Goal: Task Accomplishment & Management: Manage account settings

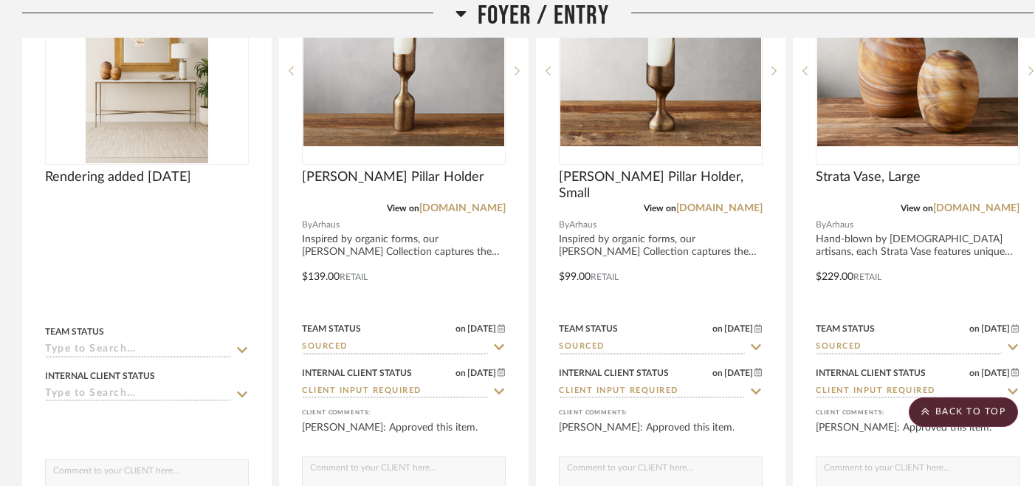
scroll to position [457, 0]
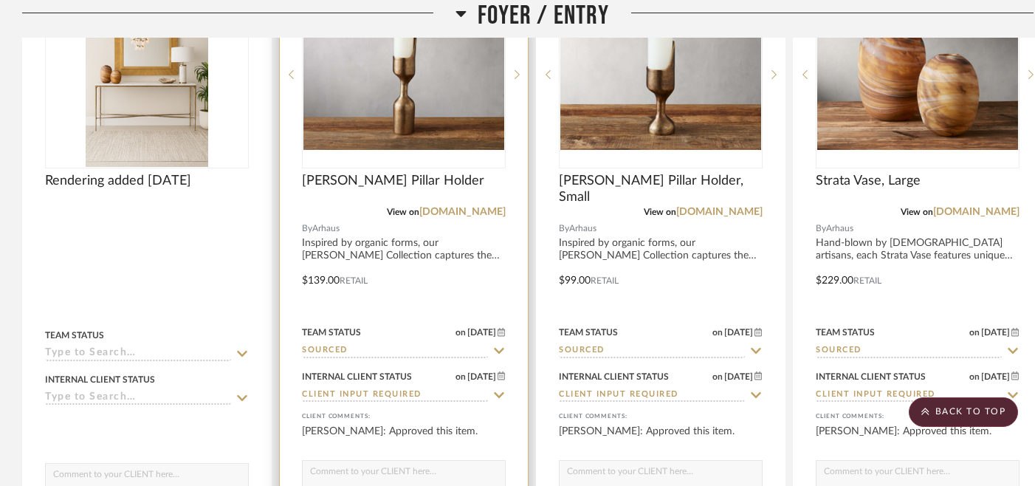
click at [499, 352] on icon at bounding box center [499, 351] width 10 height 6
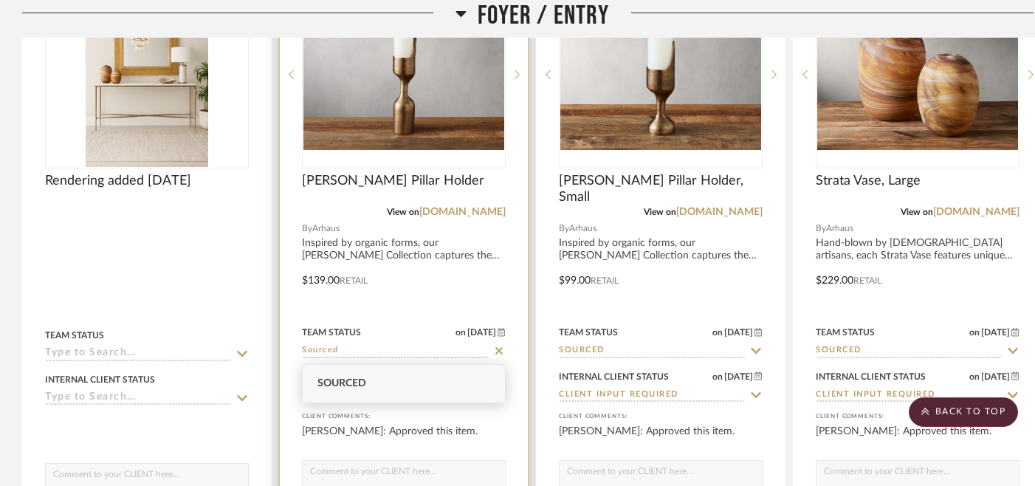
click at [499, 352] on icon at bounding box center [498, 350] width 7 height 7
type input "[DATE]"
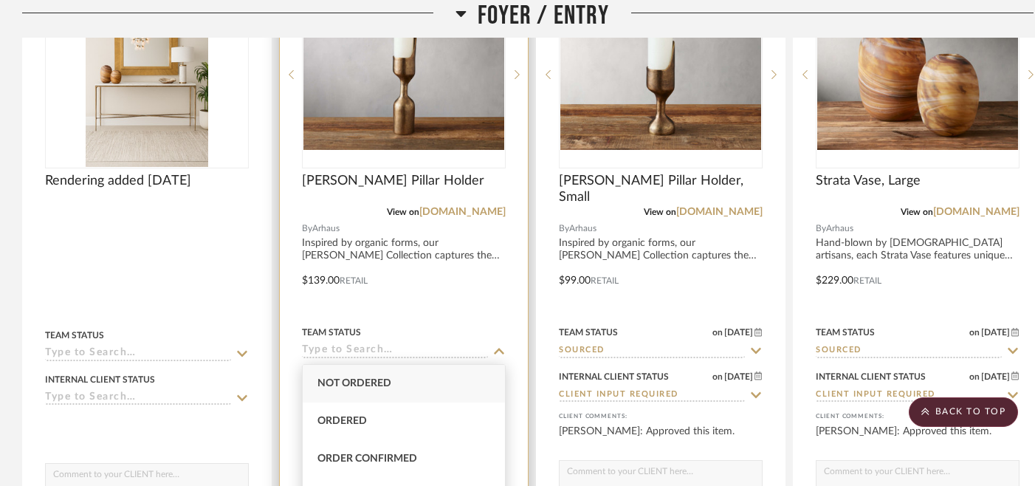
click at [476, 337] on div "Team Status" at bounding box center [404, 331] width 204 height 13
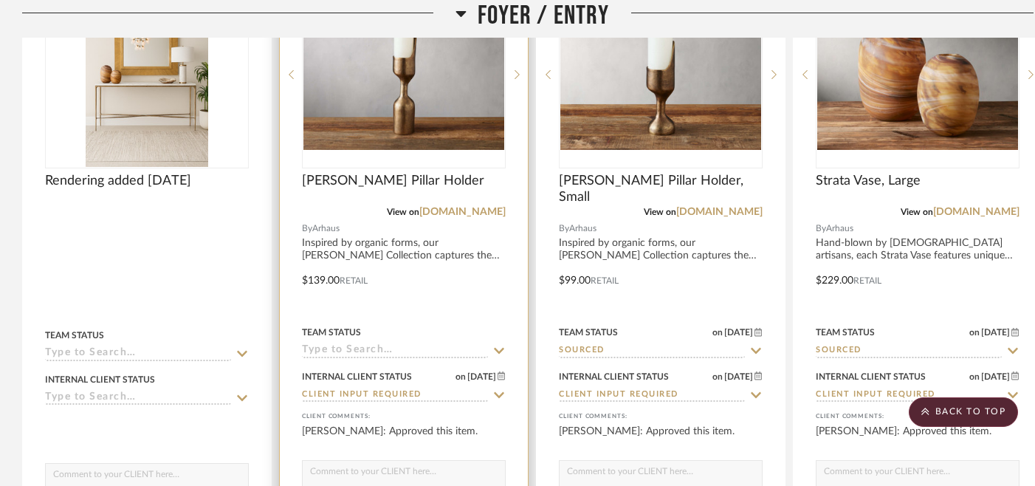
click at [499, 353] on icon at bounding box center [499, 351] width 10 height 6
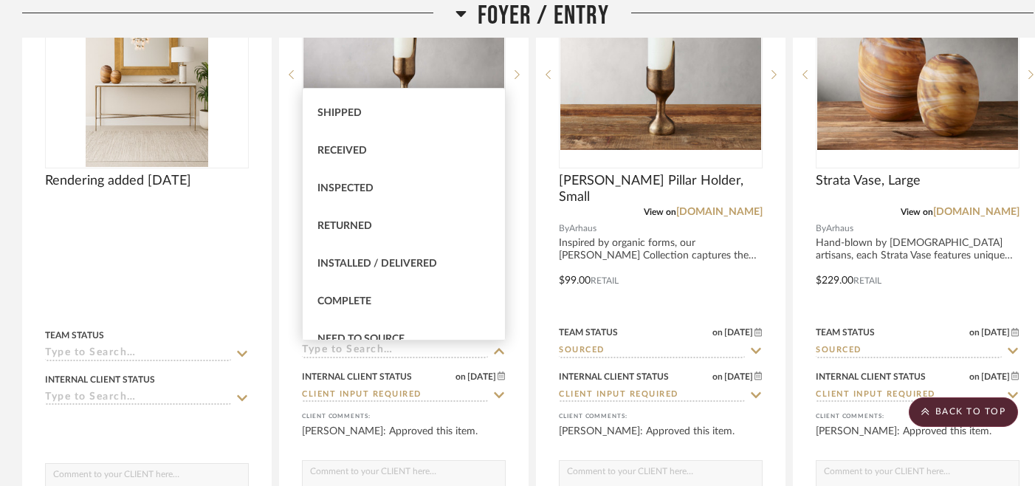
scroll to position [0, 0]
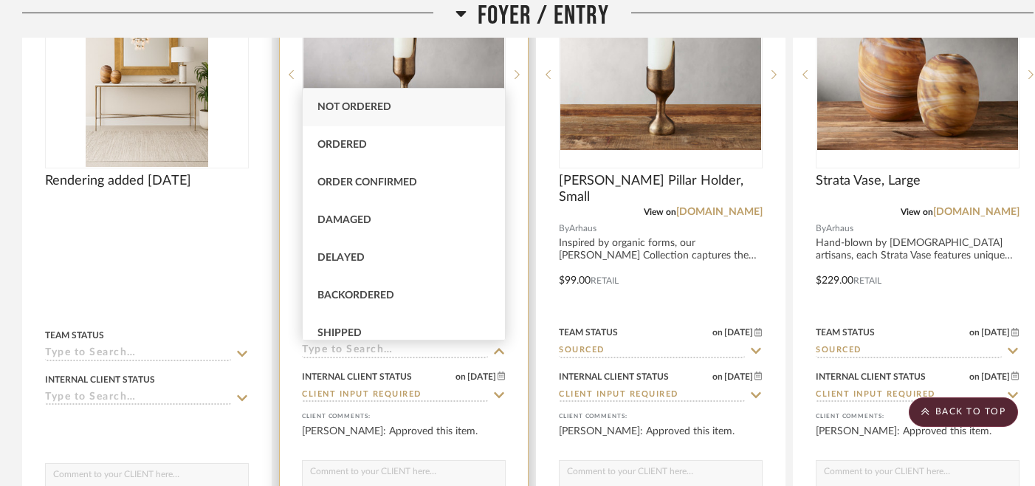
click at [289, 241] on div at bounding box center [404, 271] width 248 height 649
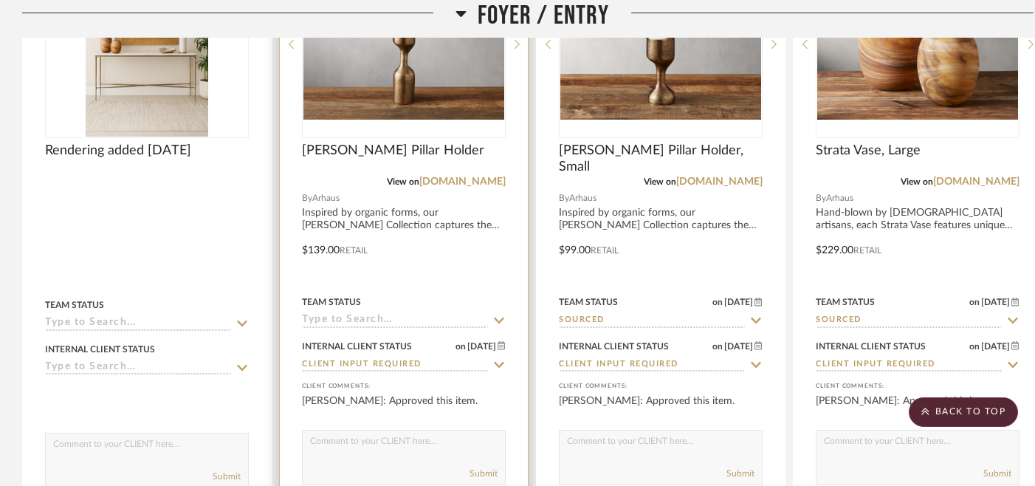
scroll to position [489, 0]
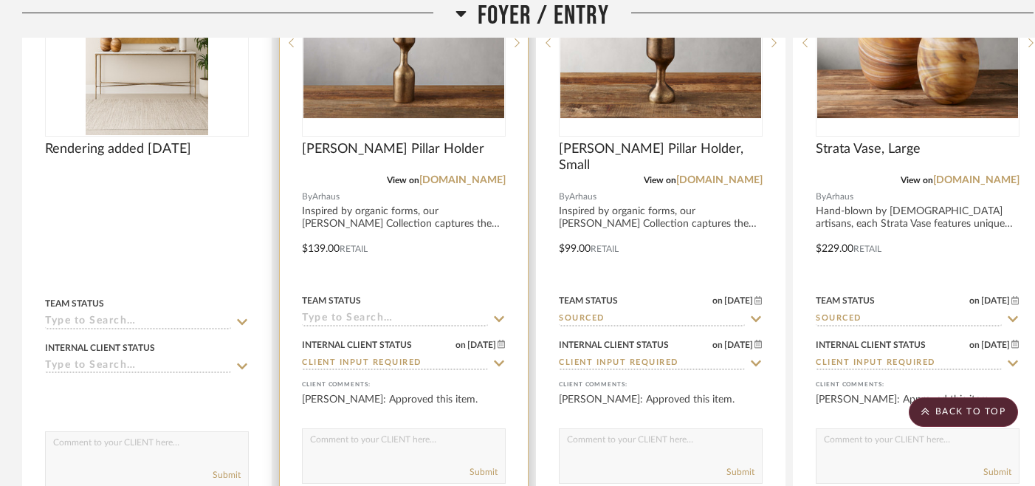
click at [498, 320] on icon at bounding box center [498, 319] width 13 height 12
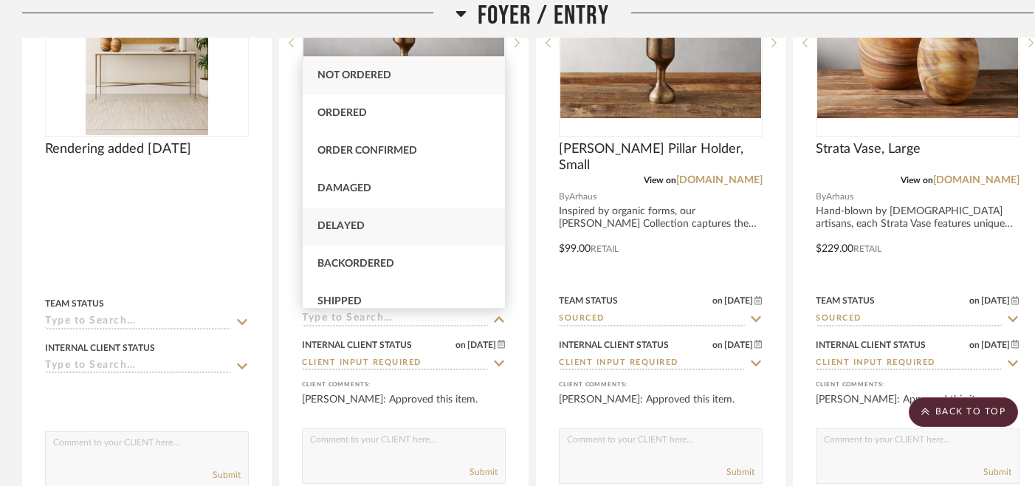
scroll to position [7, 0]
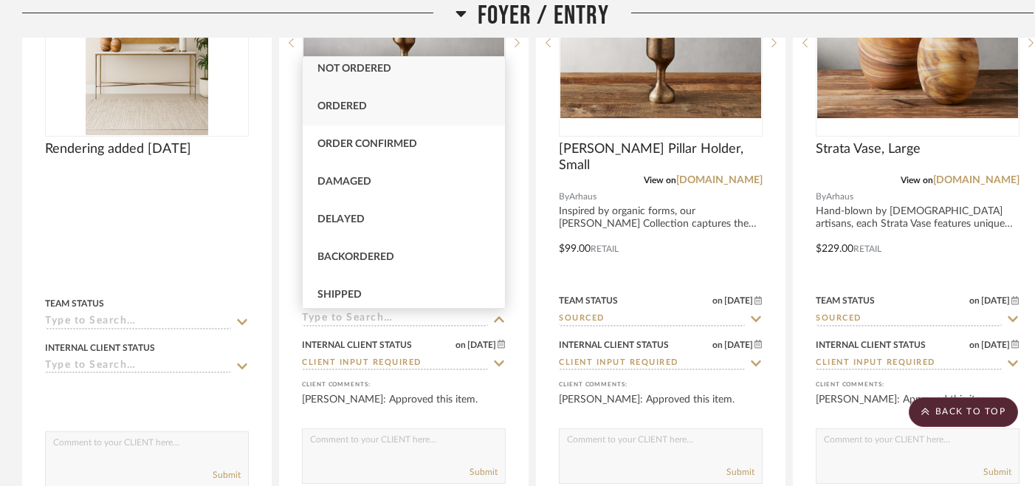
click at [336, 108] on span "Ordered" at bounding box center [341, 106] width 49 height 10
type input "Ordered"
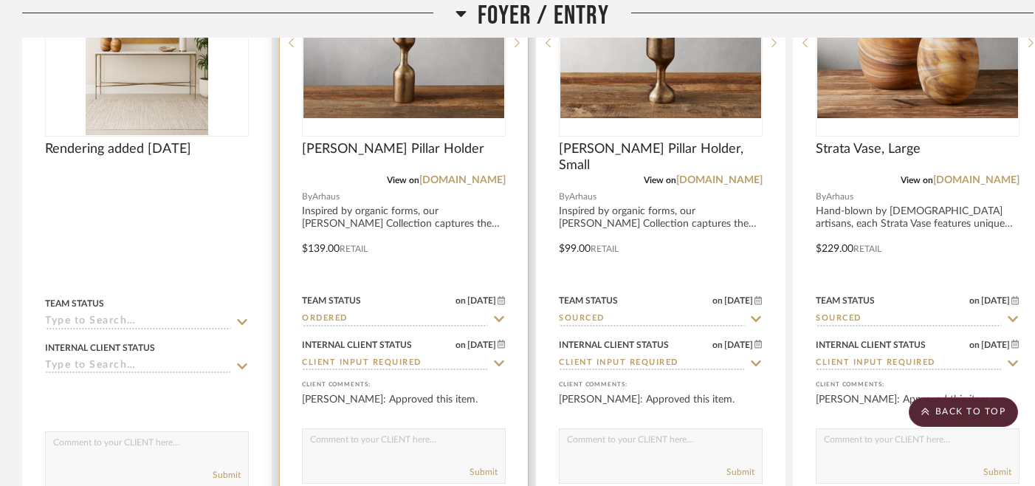
click at [500, 364] on icon at bounding box center [498, 363] width 13 height 12
click at [500, 363] on icon at bounding box center [498, 362] width 7 height 7
type input "[DATE]"
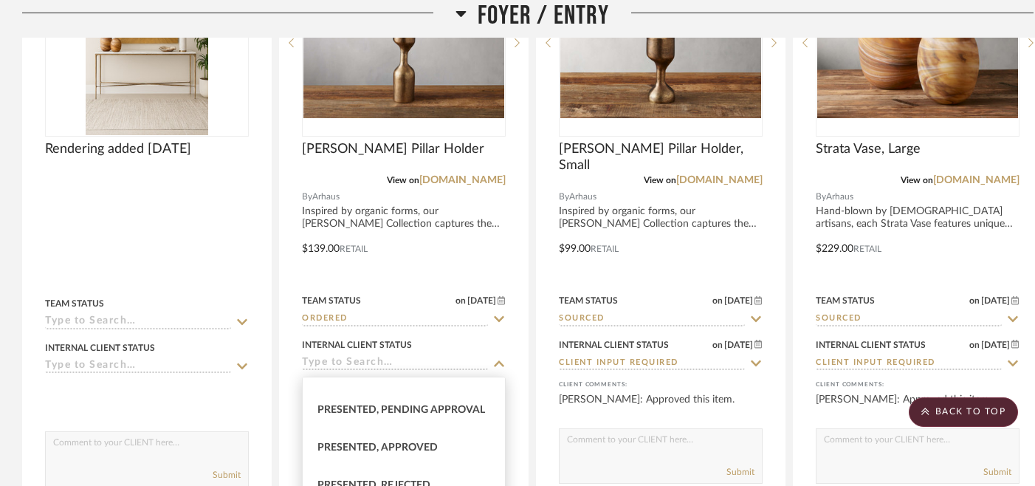
scroll to position [139, 0]
click at [414, 441] on span "Presented, Approved" at bounding box center [377, 444] width 120 height 10
type input "Presented, Approved"
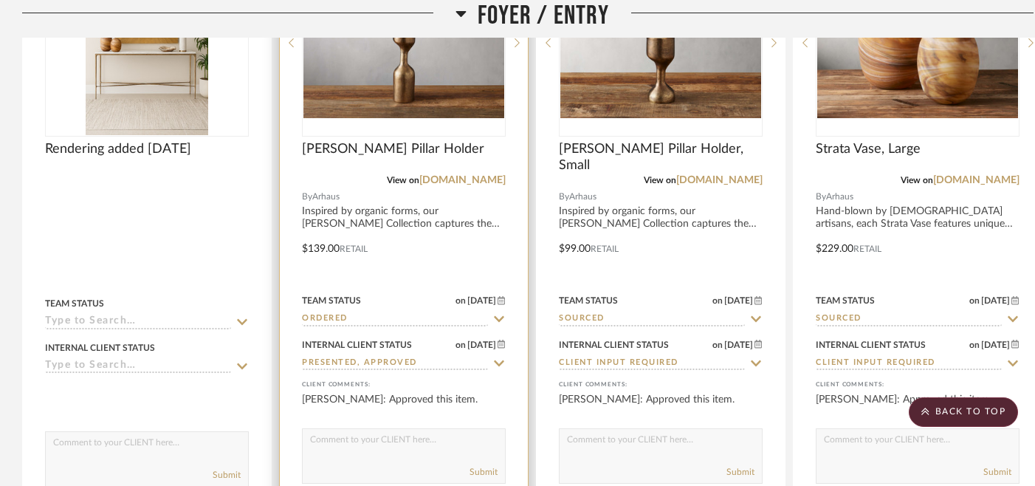
click at [452, 449] on textarea at bounding box center [404, 443] width 202 height 28
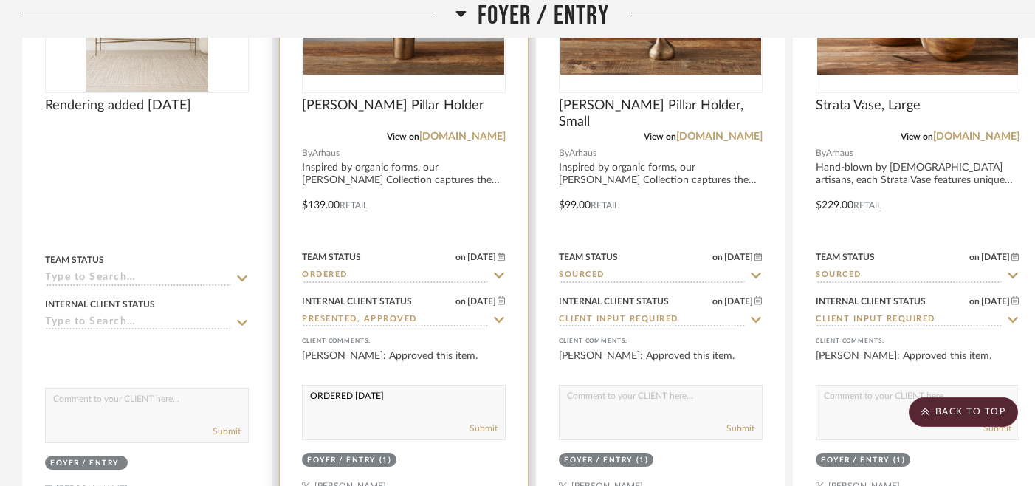
scroll to position [533, 0]
drag, startPoint x: 311, startPoint y: 398, endPoint x: 418, endPoint y: 397, distance: 107.0
click at [418, 397] on textarea "ORDERED [DATE]" at bounding box center [404, 399] width 202 height 28
type textarea "ORDERED [DATE]"
click at [477, 429] on button "Submit" at bounding box center [483, 427] width 28 height 13
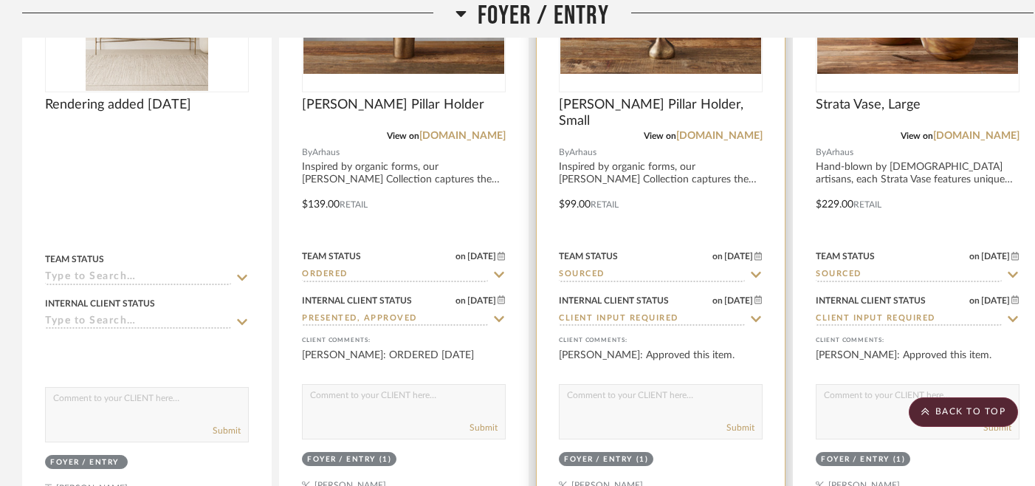
click at [758, 272] on icon at bounding box center [755, 275] width 13 height 12
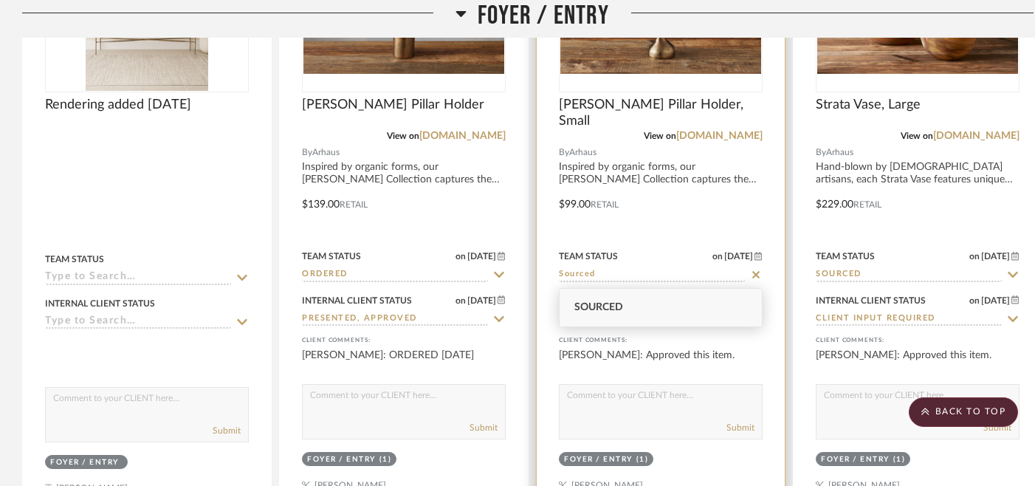
click at [754, 274] on icon at bounding box center [755, 274] width 7 height 7
type input "[DATE]"
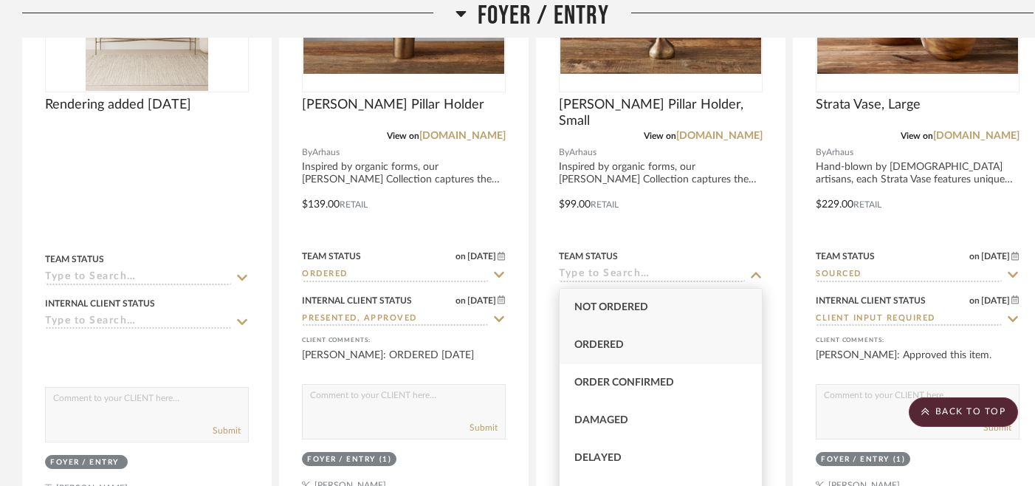
click at [679, 351] on div "Ordered" at bounding box center [660, 345] width 202 height 38
type input "Ordered"
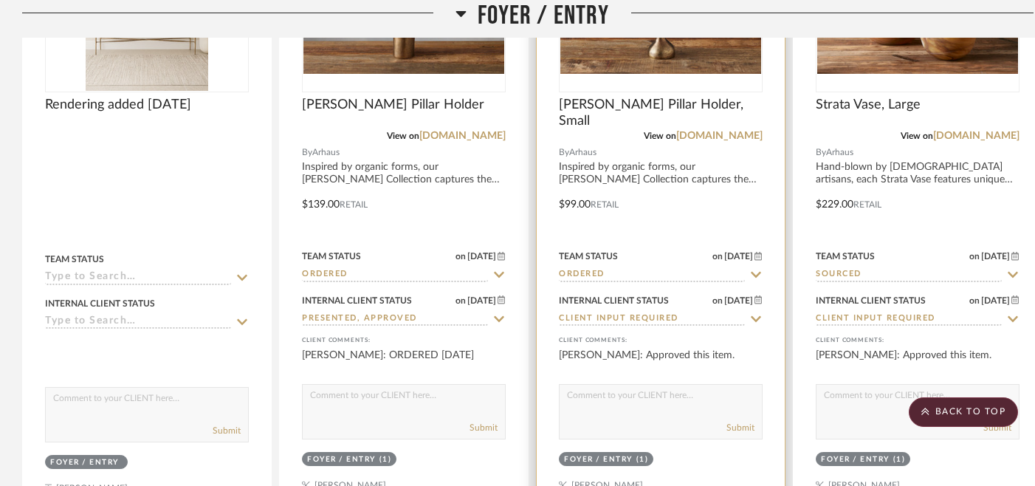
click at [755, 322] on icon at bounding box center [756, 319] width 10 height 6
click at [755, 321] on icon at bounding box center [755, 319] width 13 height 12
type input "[DATE]"
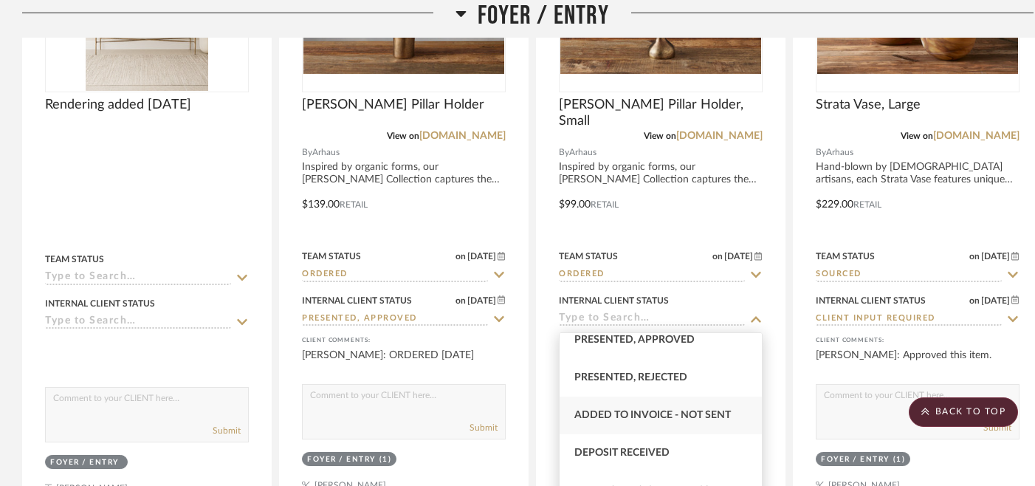
scroll to position [201, 0]
click at [663, 343] on span "Presented, Approved" at bounding box center [634, 338] width 120 height 10
type input "Presented, Approved"
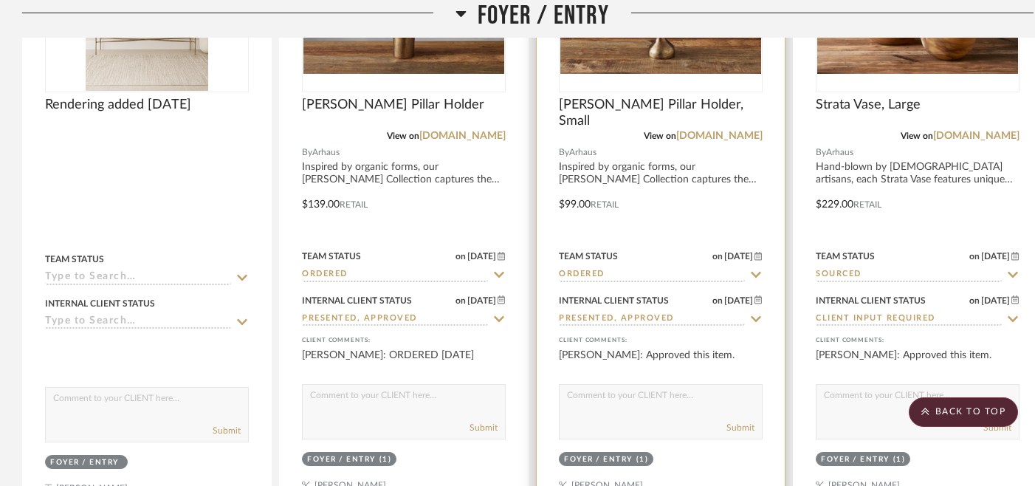
click at [687, 399] on textarea at bounding box center [660, 399] width 202 height 28
paste textarea "ORDERED [DATE]"
type textarea "ORDERED [DATE]"
click at [737, 427] on button "Submit" at bounding box center [740, 427] width 28 height 13
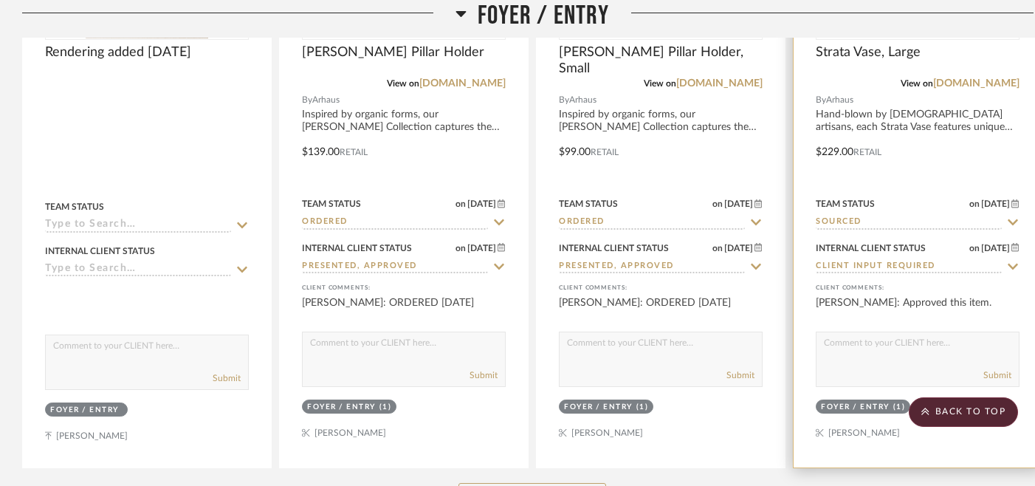
scroll to position [607, 0]
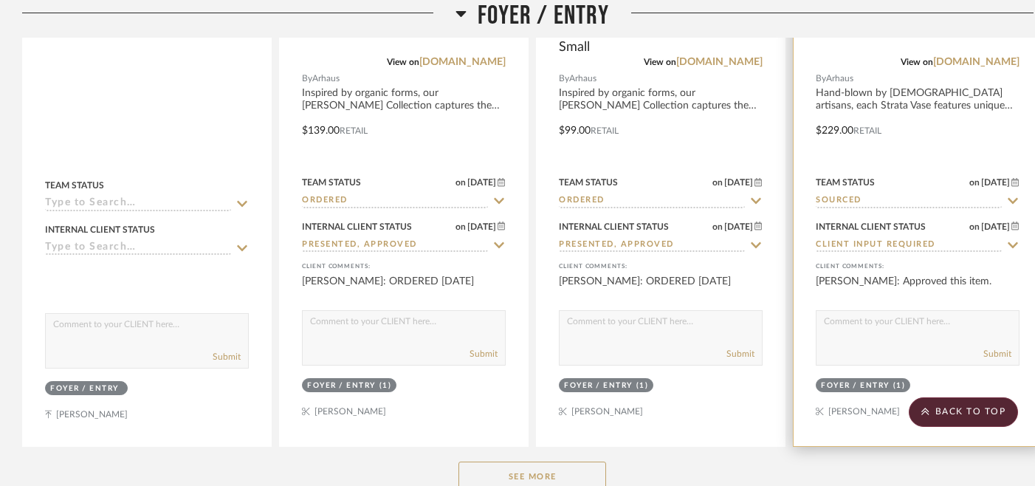
click at [1013, 199] on icon at bounding box center [1012, 201] width 13 height 12
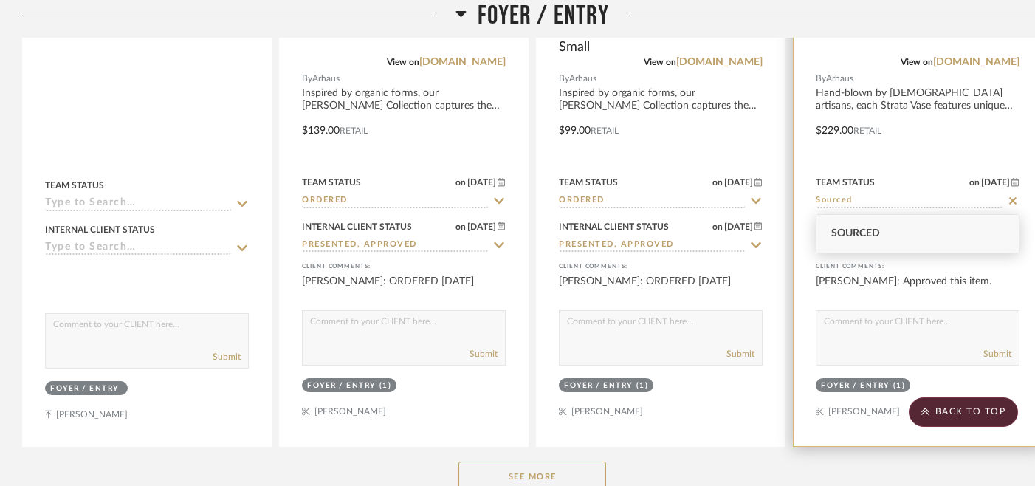
click at [1016, 198] on icon at bounding box center [1012, 201] width 13 height 12
type input "[DATE]"
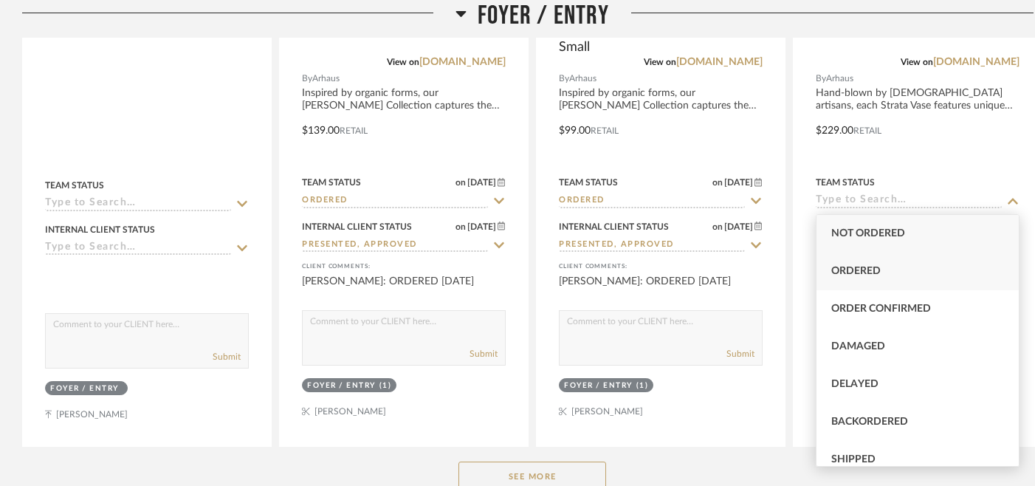
click at [906, 272] on div "Ordered" at bounding box center [917, 271] width 202 height 38
type input "Ordered"
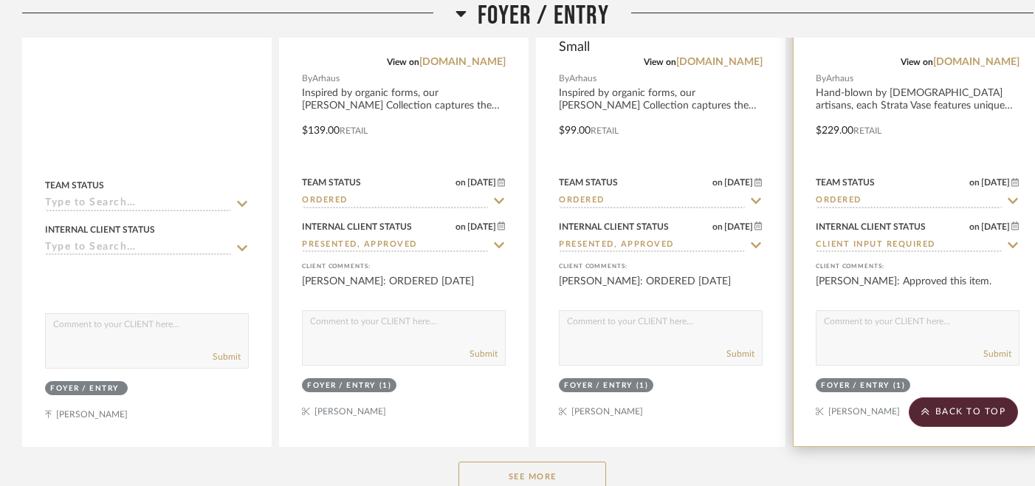
click at [1014, 245] on icon at bounding box center [1012, 245] width 13 height 12
click at [1014, 245] on icon at bounding box center [1012, 244] width 7 height 7
type input "[DATE]"
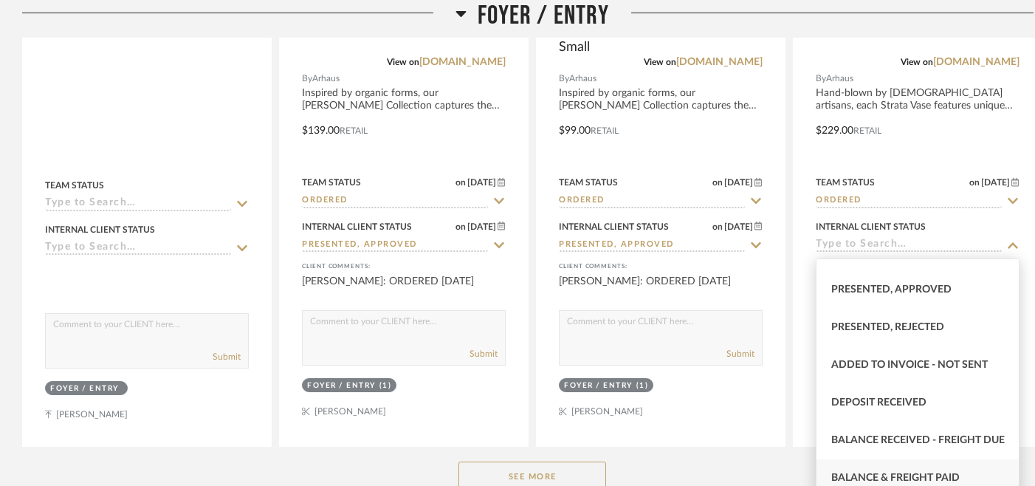
scroll to position [175, 0]
click at [913, 288] on span "Presented, Approved" at bounding box center [891, 291] width 120 height 10
type input "Presented, Approved"
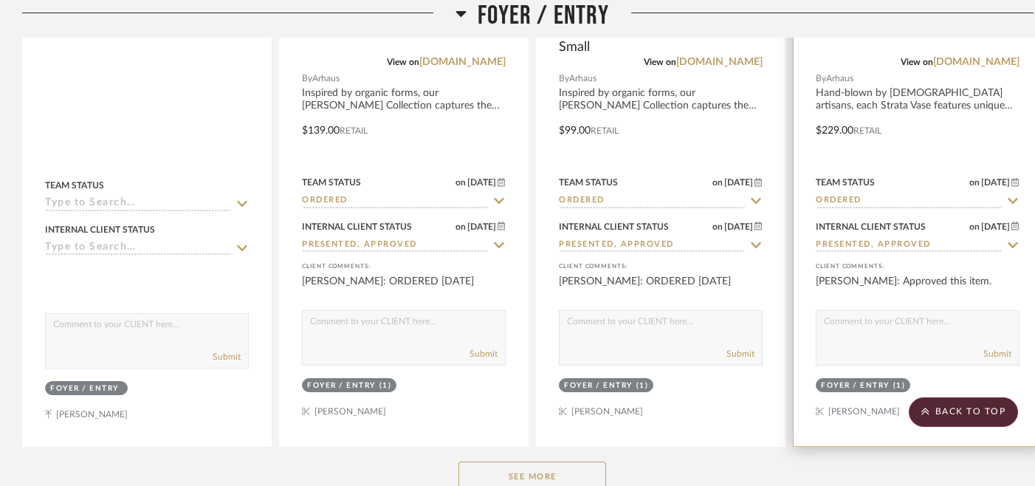
click at [955, 323] on textarea at bounding box center [917, 325] width 202 height 28
paste textarea "ORDERED [DATE]"
type textarea "ORDERED [DATE]"
click at [1000, 354] on button "Submit" at bounding box center [997, 353] width 28 height 13
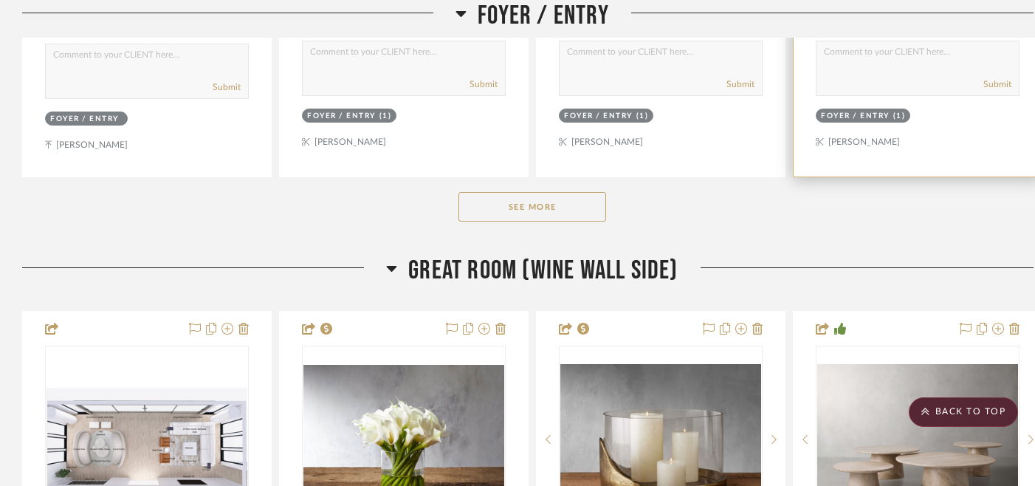
scroll to position [883, 0]
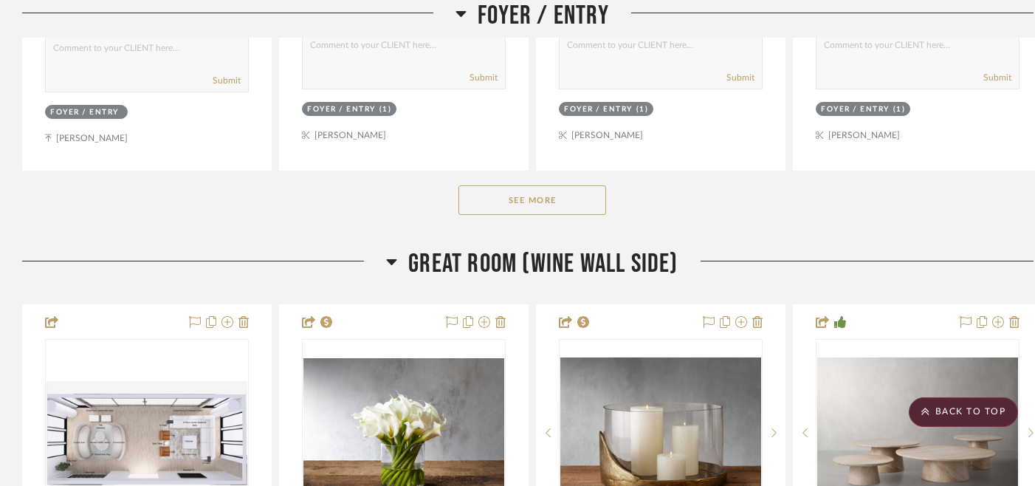
click at [528, 202] on button "See More" at bounding box center [532, 200] width 148 height 30
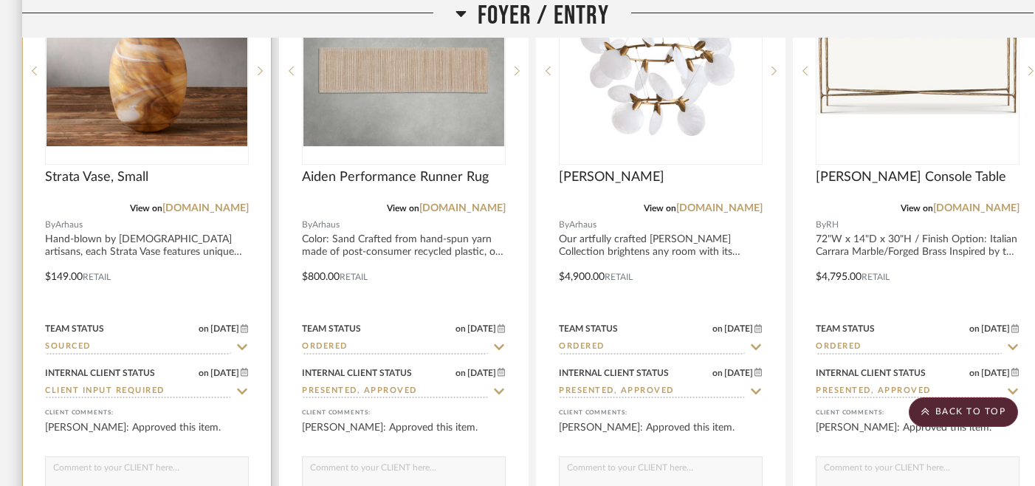
scroll to position [1123, 0]
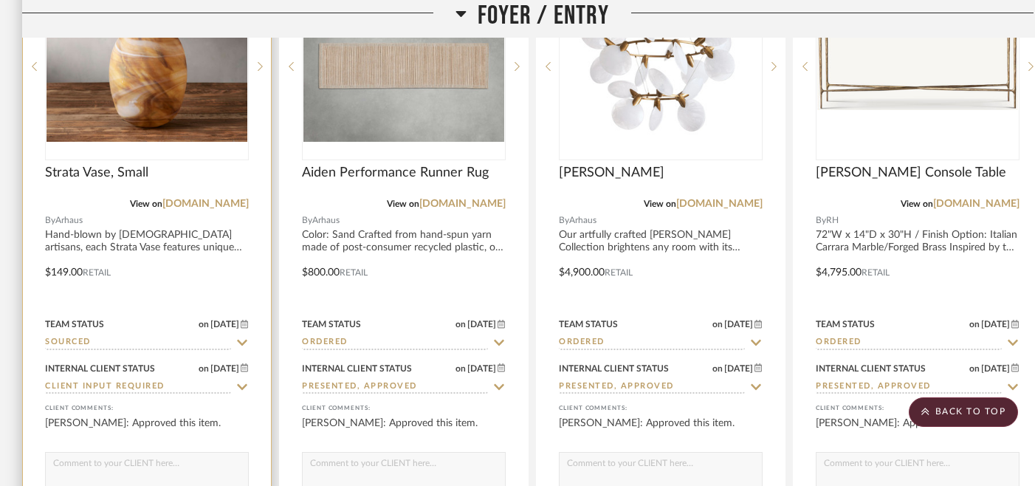
click at [242, 345] on icon at bounding box center [242, 342] width 10 height 6
click at [243, 343] on icon at bounding box center [241, 342] width 7 height 7
type input "[DATE]"
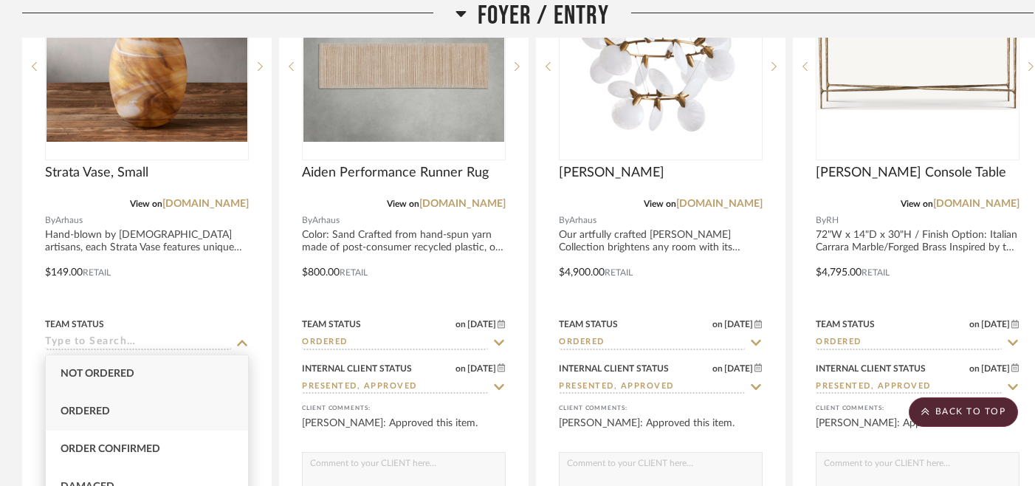
click at [182, 414] on div "Ordered" at bounding box center [147, 412] width 202 height 38
type input "Ordered"
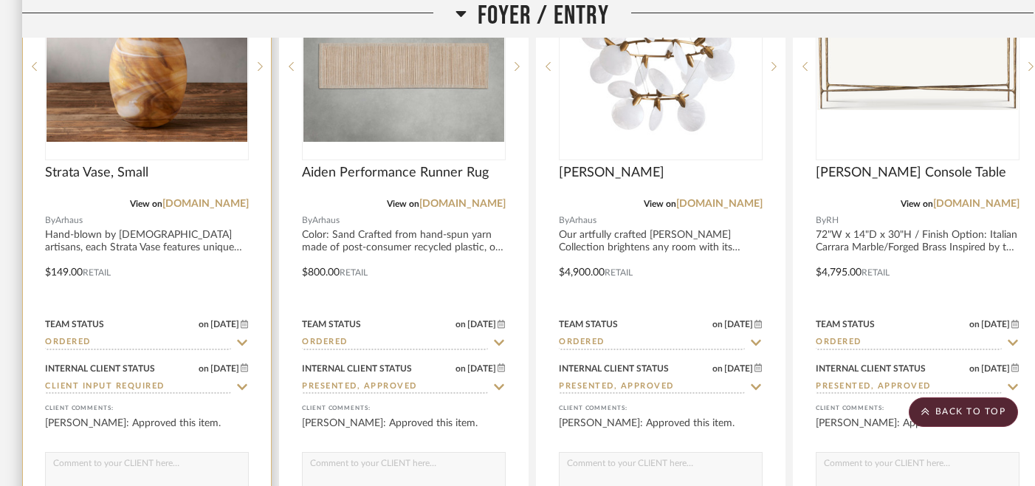
click at [244, 385] on icon at bounding box center [242, 387] width 10 height 6
click at [245, 381] on icon at bounding box center [241, 387] width 13 height 12
type input "[DATE]"
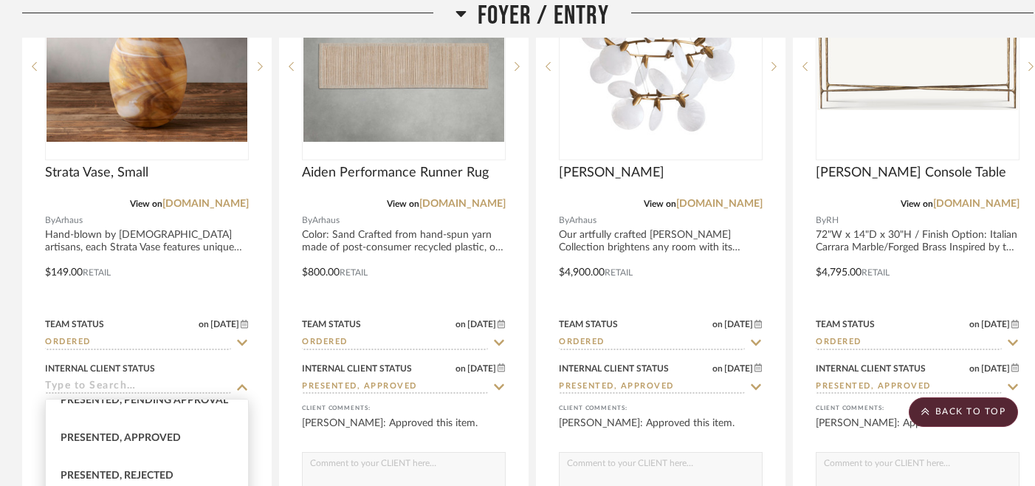
scroll to position [170, 0]
click at [142, 431] on span "Presented, Approved" at bounding box center [121, 435] width 120 height 10
type input "Presented, Approved"
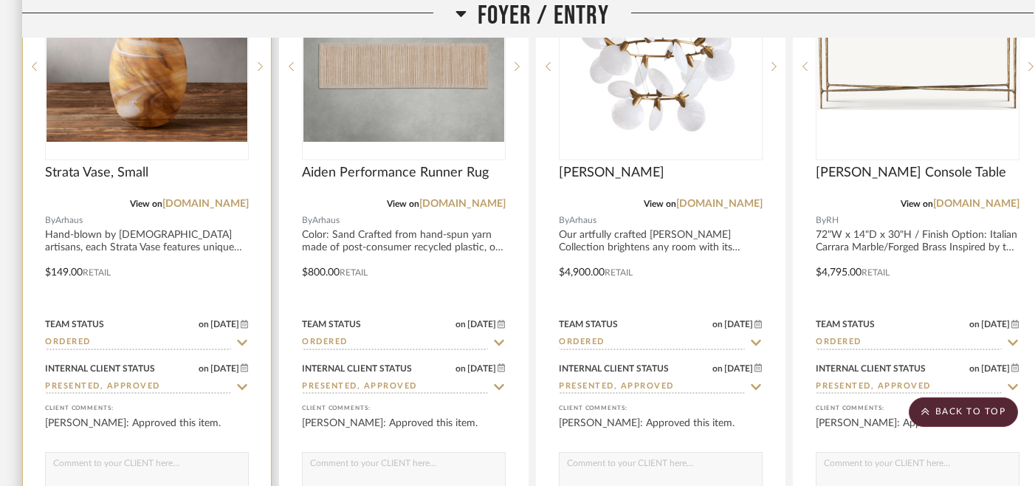
click at [150, 469] on textarea at bounding box center [147, 466] width 202 height 28
paste textarea "ORDERED [DATE]"
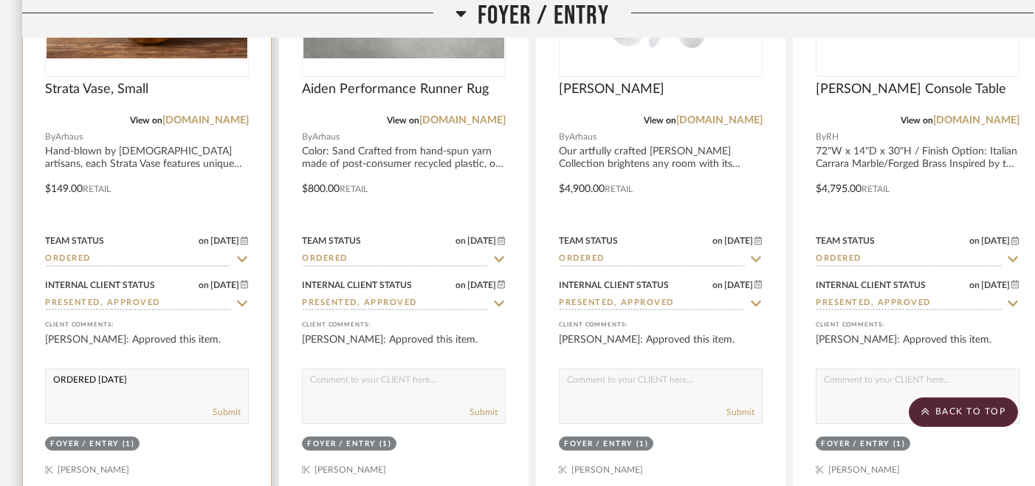
scroll to position [1209, 0]
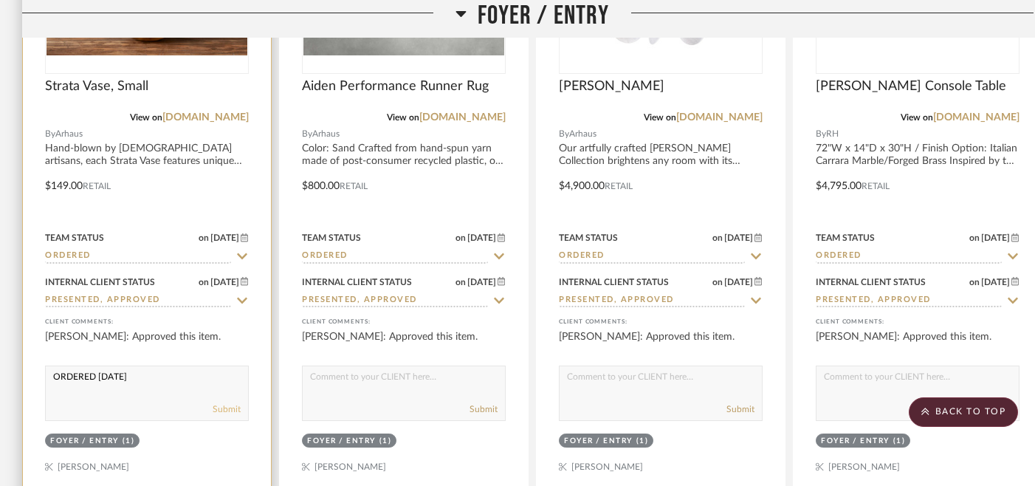
type textarea "ORDERED [DATE]"
click at [221, 410] on button "Submit" at bounding box center [227, 408] width 28 height 13
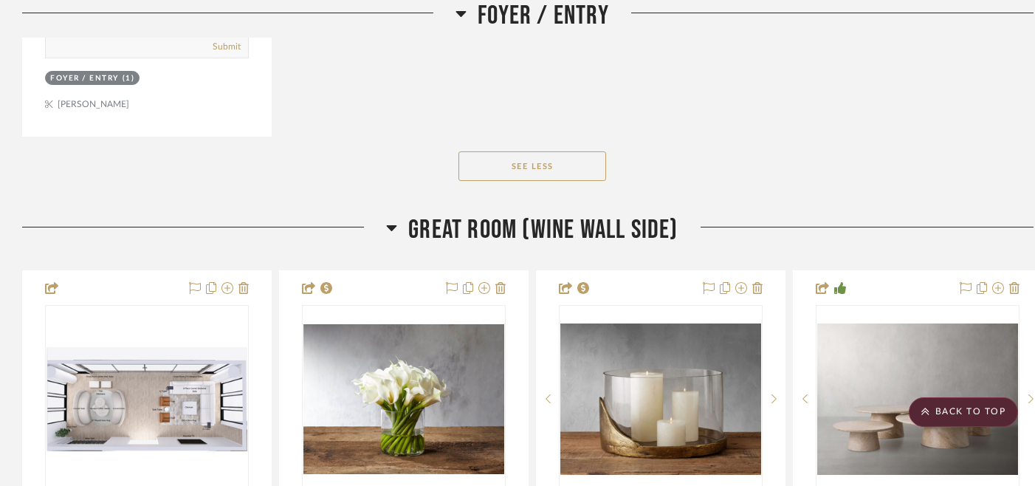
scroll to position [2227, 0]
